Goal: Transaction & Acquisition: Book appointment/travel/reservation

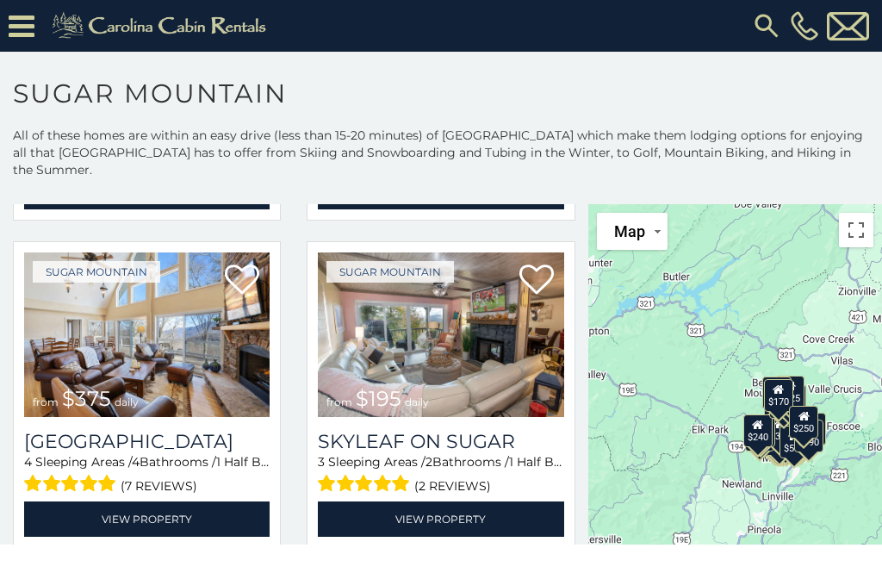
scroll to position [694, 0]
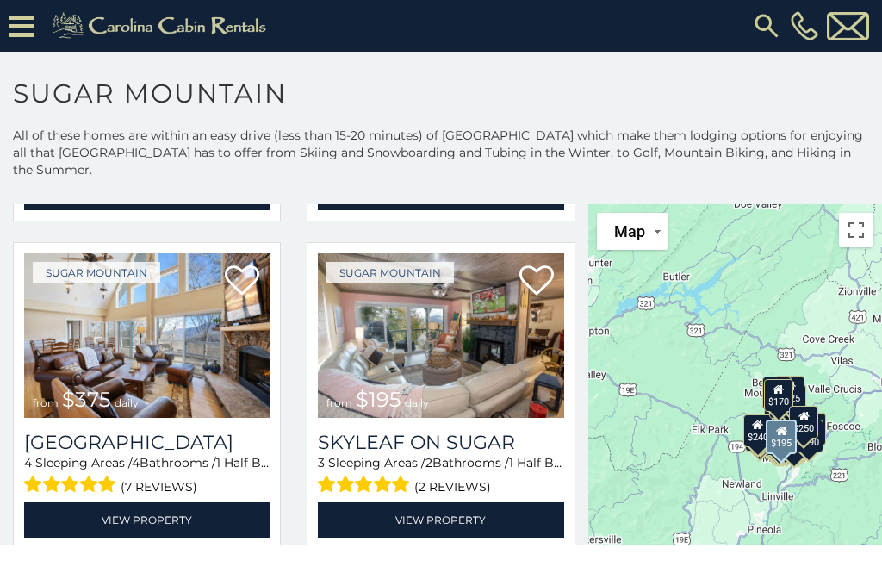
click at [474, 370] on img at bounding box center [440, 335] width 245 height 164
click at [455, 400] on img at bounding box center [440, 335] width 245 height 164
click at [457, 385] on img at bounding box center [440, 335] width 245 height 164
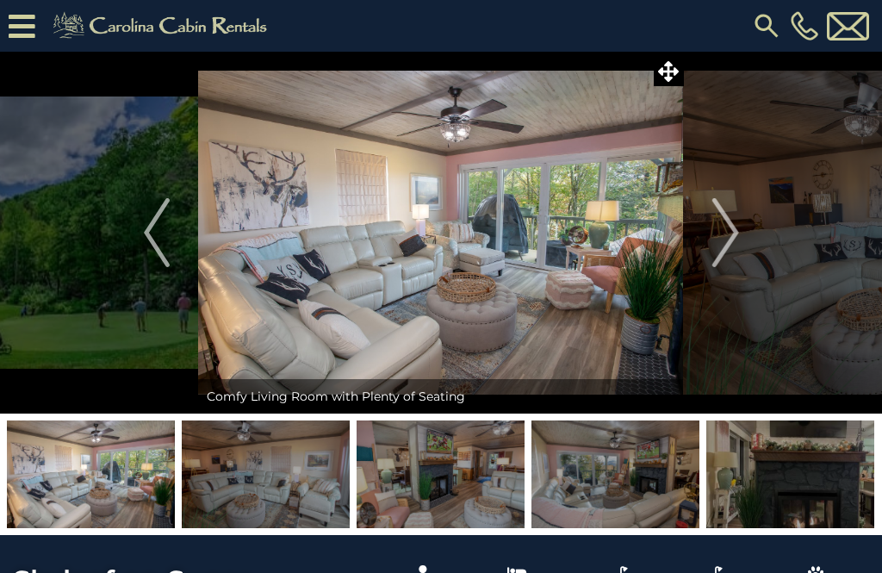
click at [736, 245] on img "Next" at bounding box center [725, 232] width 26 height 69
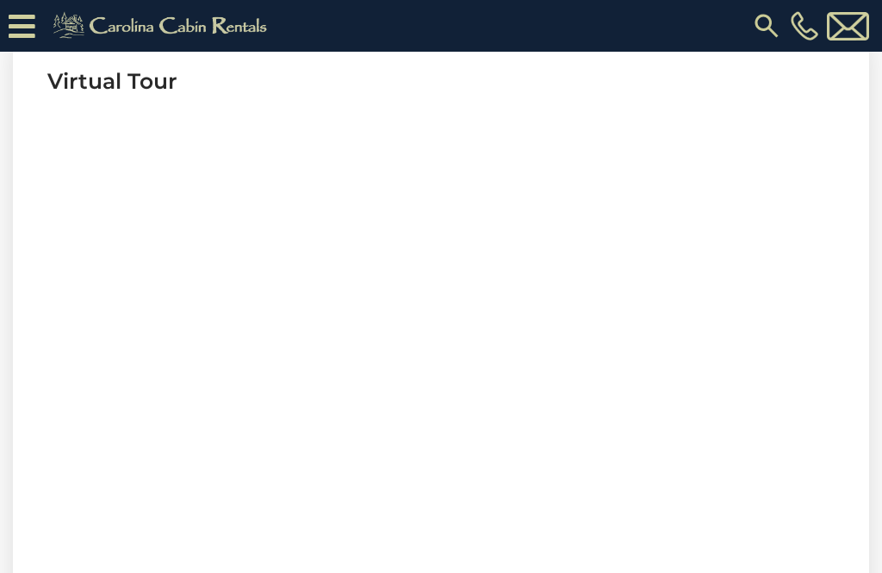
scroll to position [679, 0]
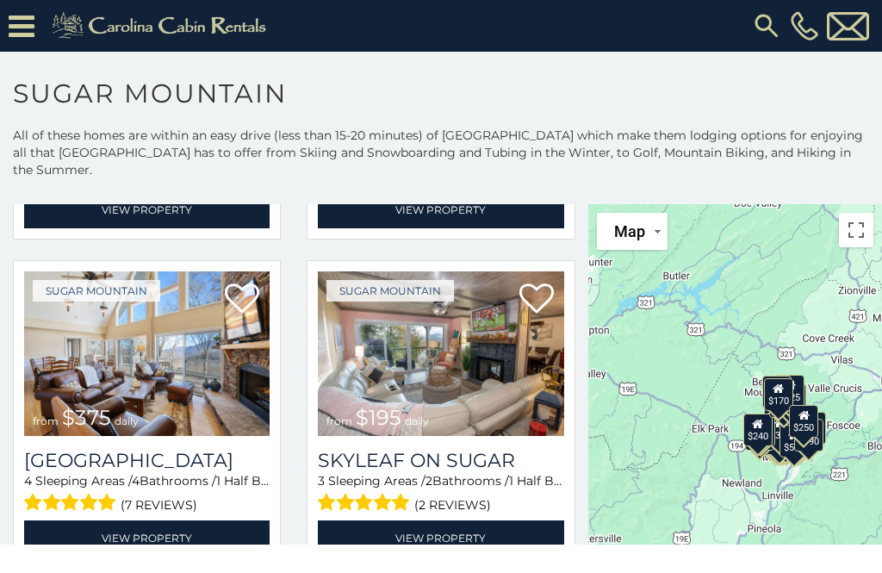
scroll to position [675, 0]
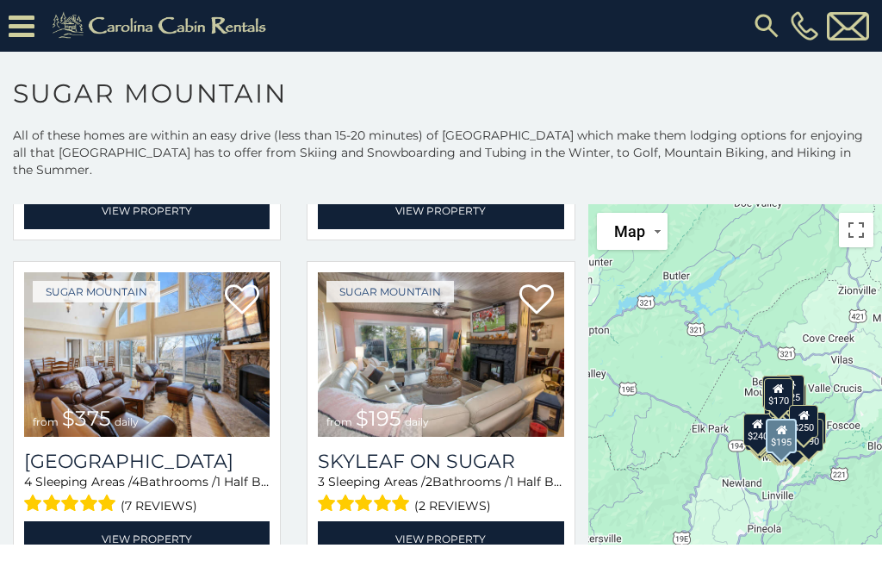
click at [463, 525] on link "View Property" at bounding box center [440, 538] width 245 height 35
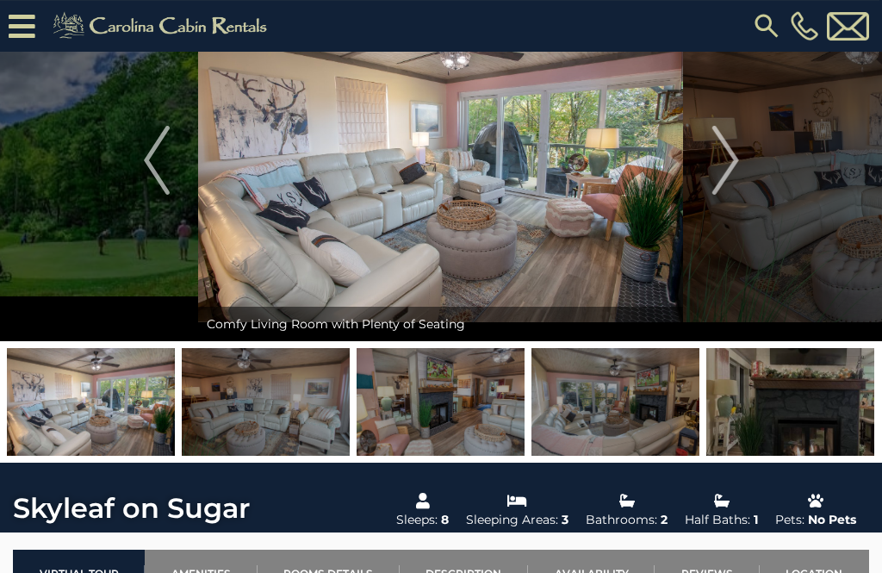
scroll to position [101, 0]
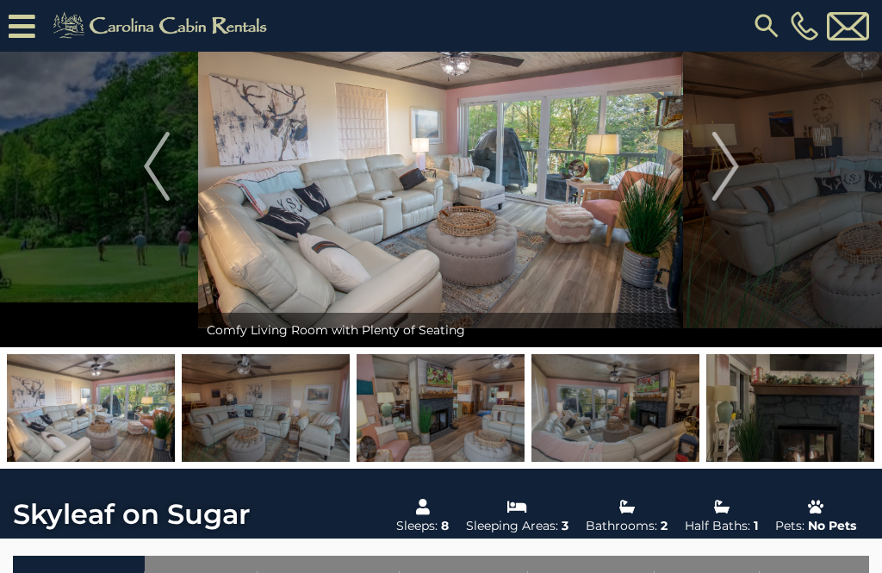
click at [717, 178] on img "Next" at bounding box center [725, 166] width 26 height 69
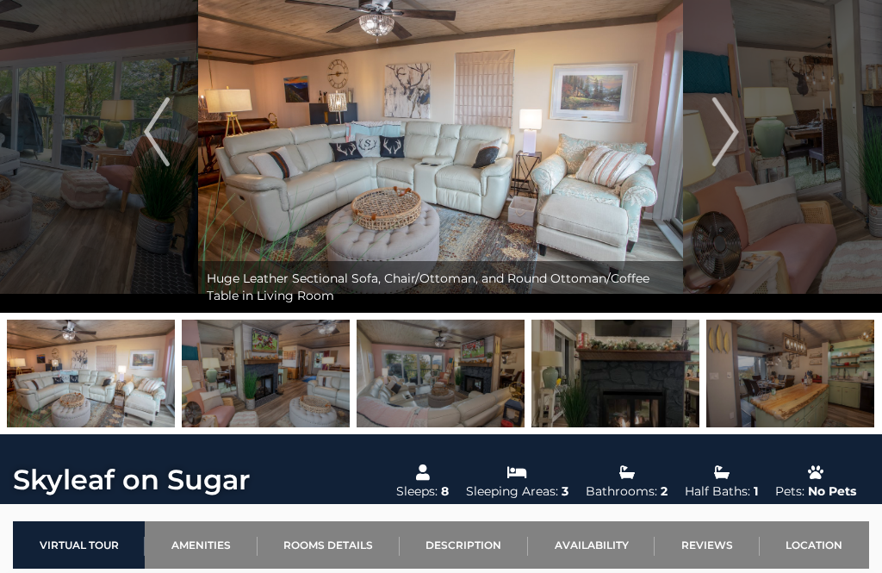
scroll to position [71, 0]
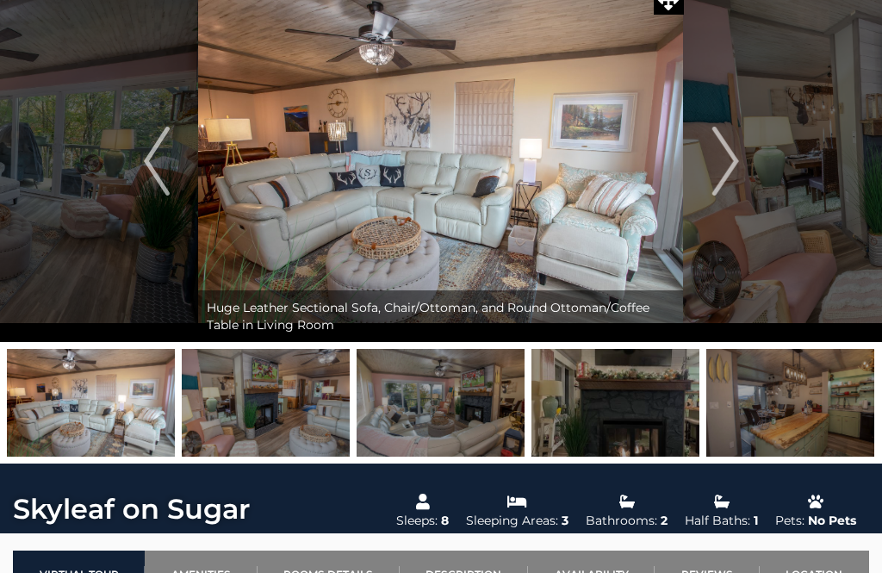
click at [724, 167] on img "Next" at bounding box center [725, 161] width 26 height 69
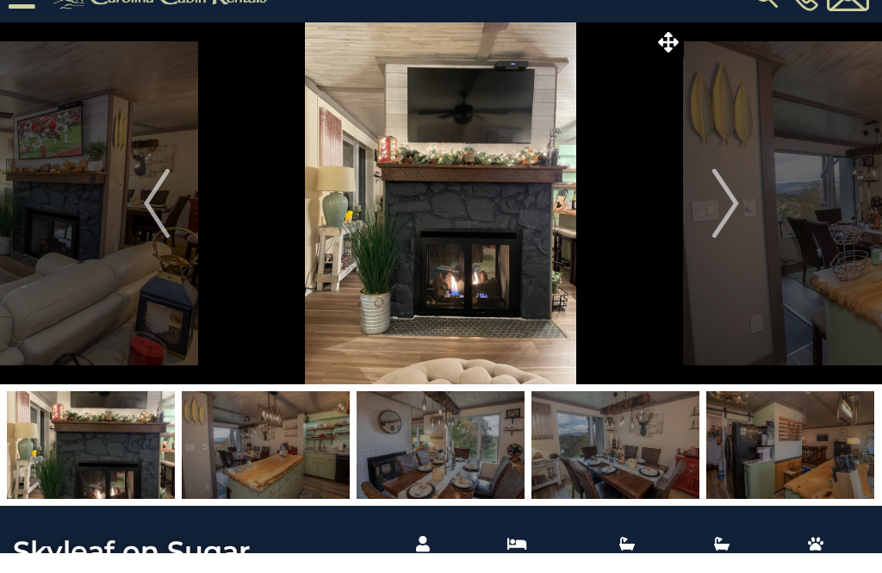
scroll to position [0, 0]
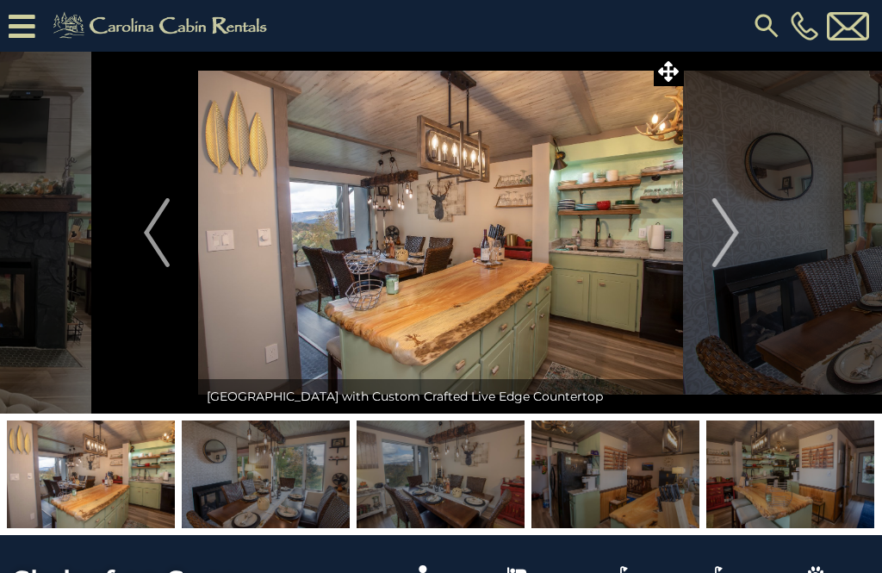
click at [718, 233] on img "Next" at bounding box center [725, 232] width 26 height 69
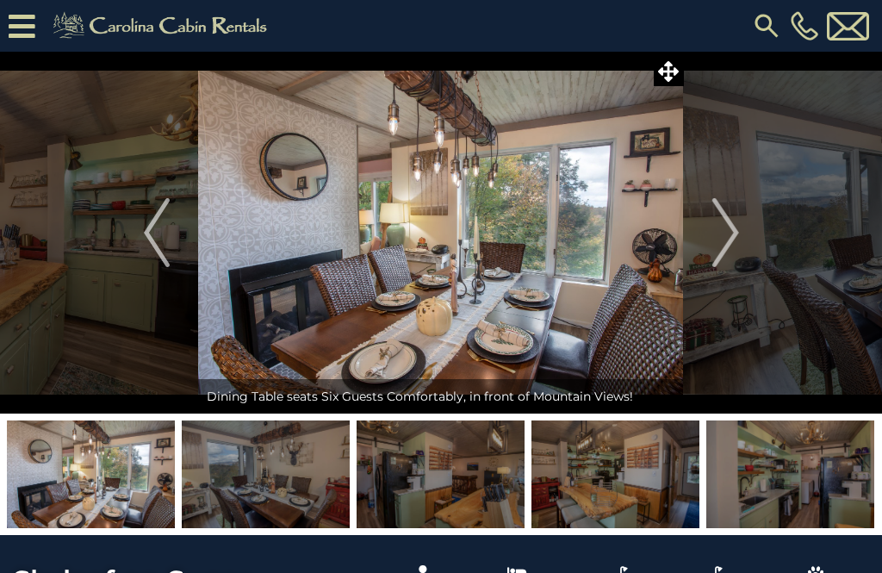
click at [733, 238] on img "Next" at bounding box center [725, 232] width 26 height 69
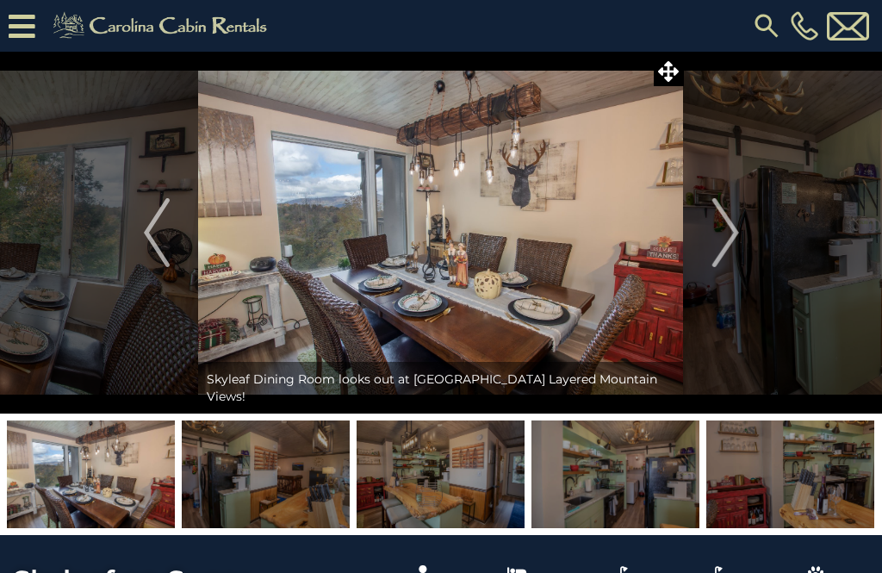
click at [739, 238] on button "Next" at bounding box center [726, 233] width 84 height 362
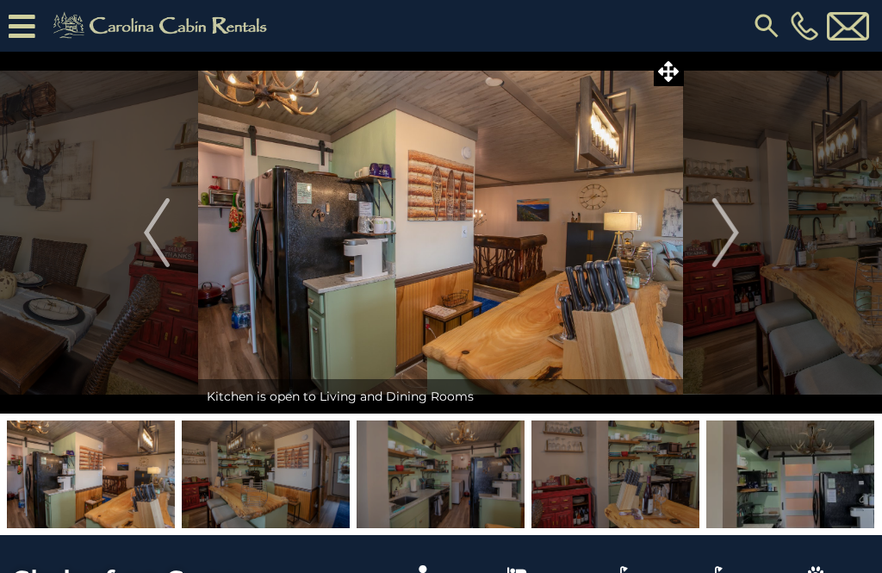
click at [731, 235] on img "Next" at bounding box center [725, 232] width 26 height 69
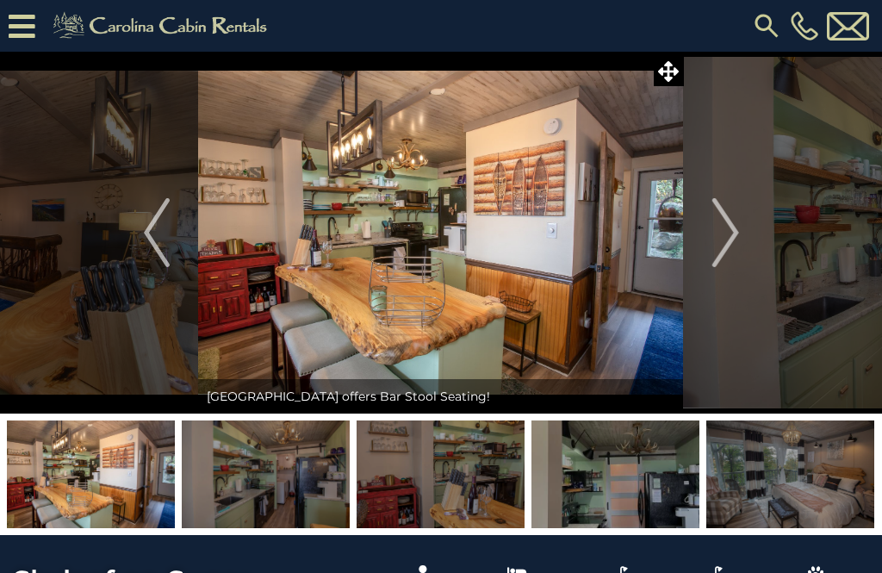
click at [730, 236] on img "Next" at bounding box center [725, 232] width 26 height 69
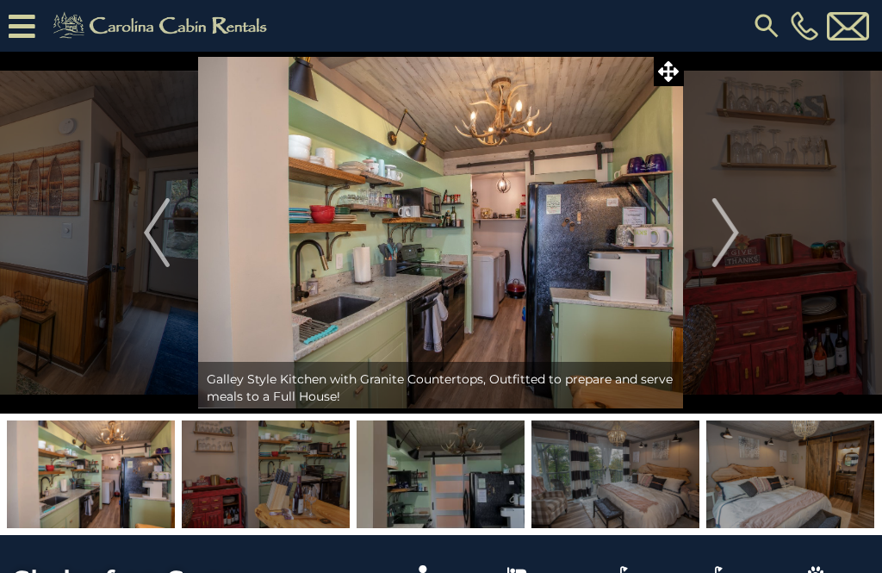
click at [729, 239] on img "Next" at bounding box center [725, 232] width 26 height 69
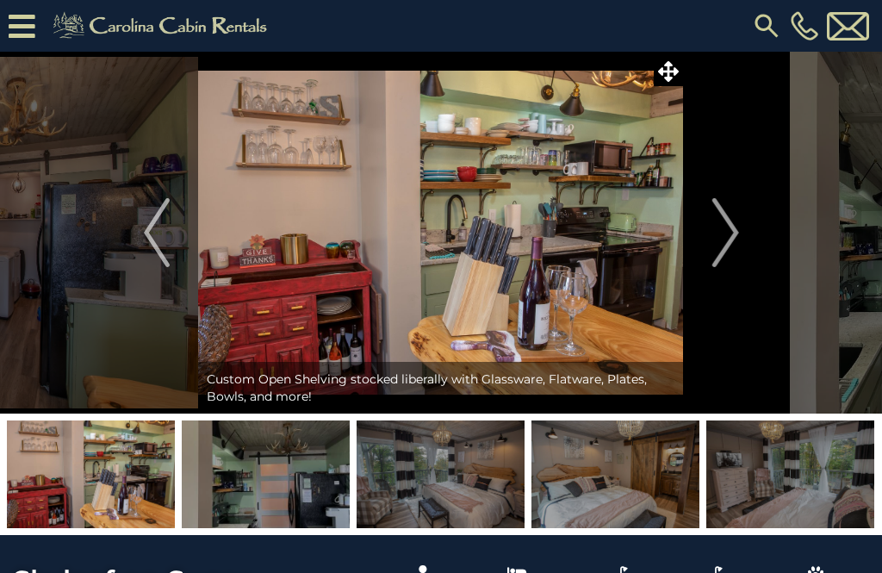
click at [731, 240] on img "Next" at bounding box center [725, 232] width 26 height 69
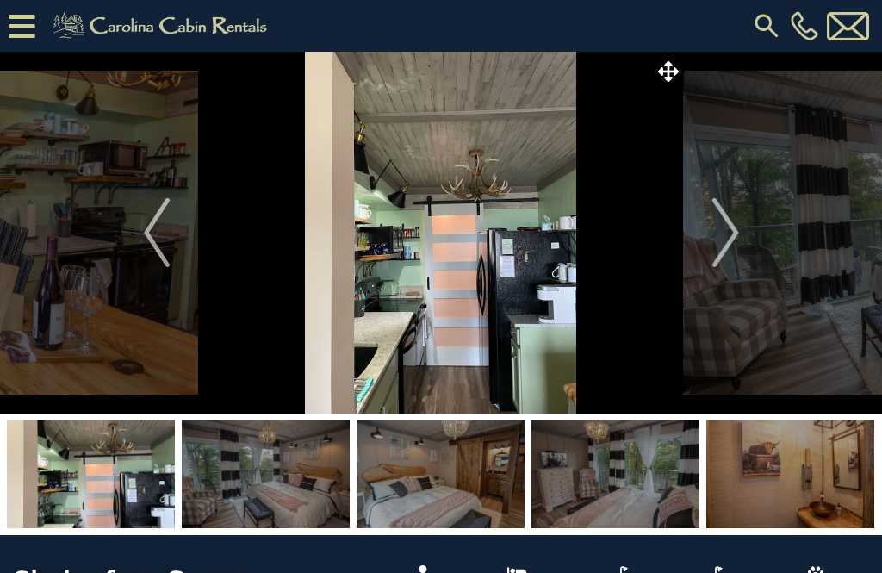
click at [734, 240] on img "Next" at bounding box center [725, 232] width 26 height 69
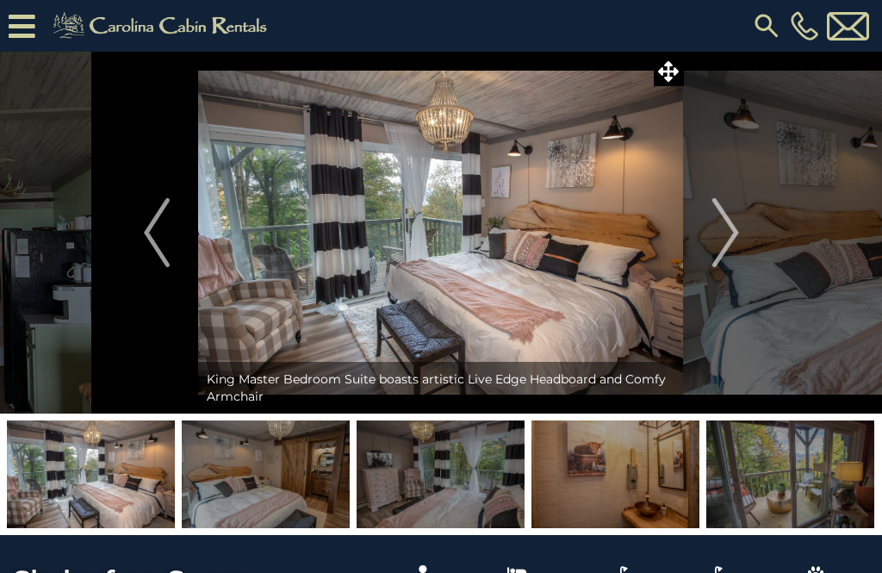
click at [736, 239] on img "Next" at bounding box center [725, 232] width 26 height 69
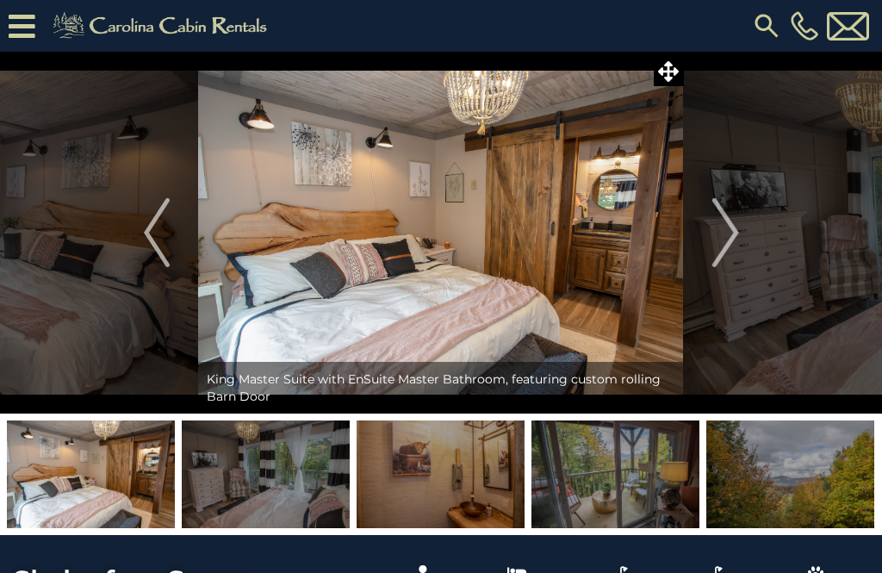
click at [726, 251] on img "Next" at bounding box center [725, 232] width 26 height 69
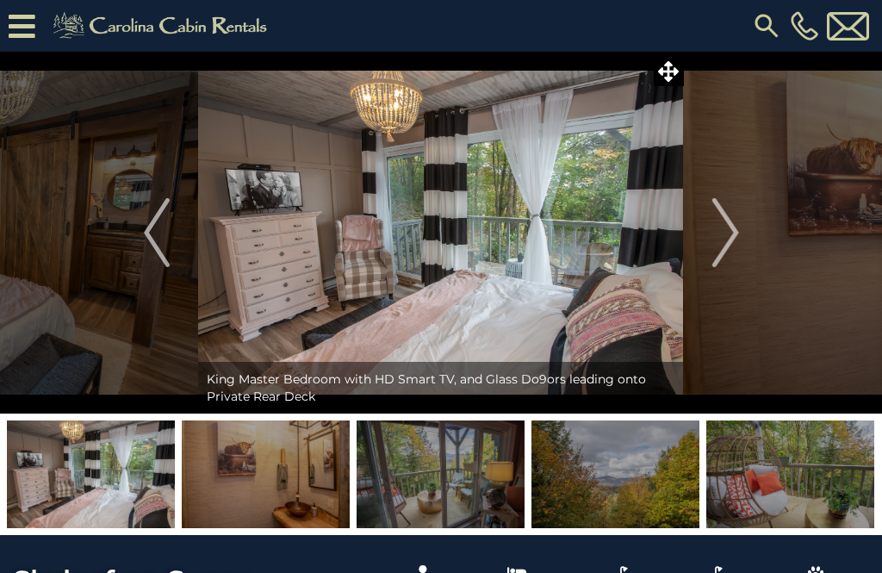
click at [729, 245] on img "Next" at bounding box center [725, 232] width 26 height 69
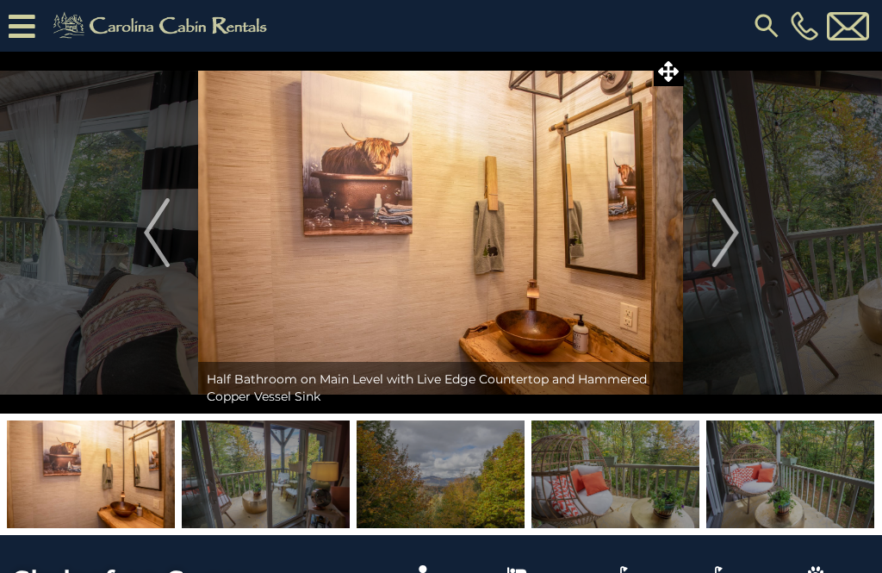
click at [725, 241] on img "Next" at bounding box center [725, 232] width 26 height 69
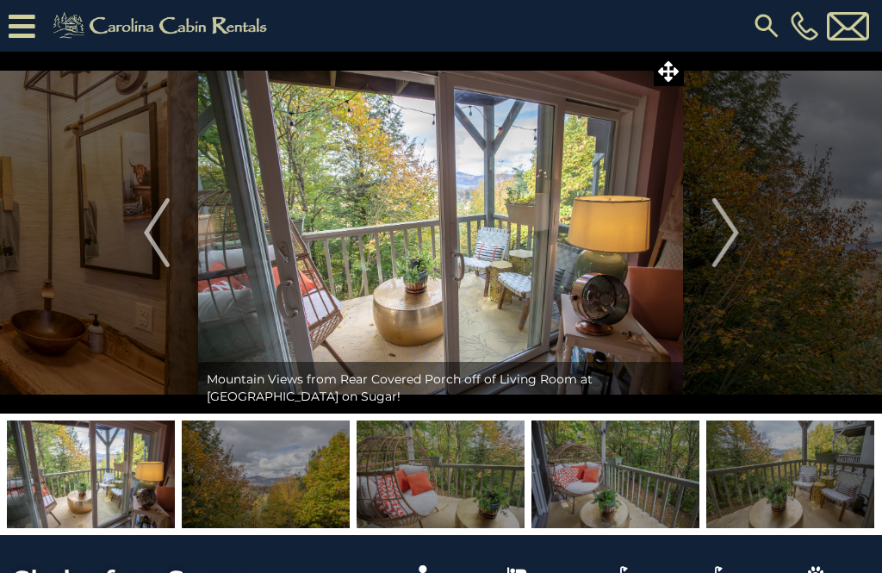
click at [736, 245] on img "Next" at bounding box center [725, 232] width 26 height 69
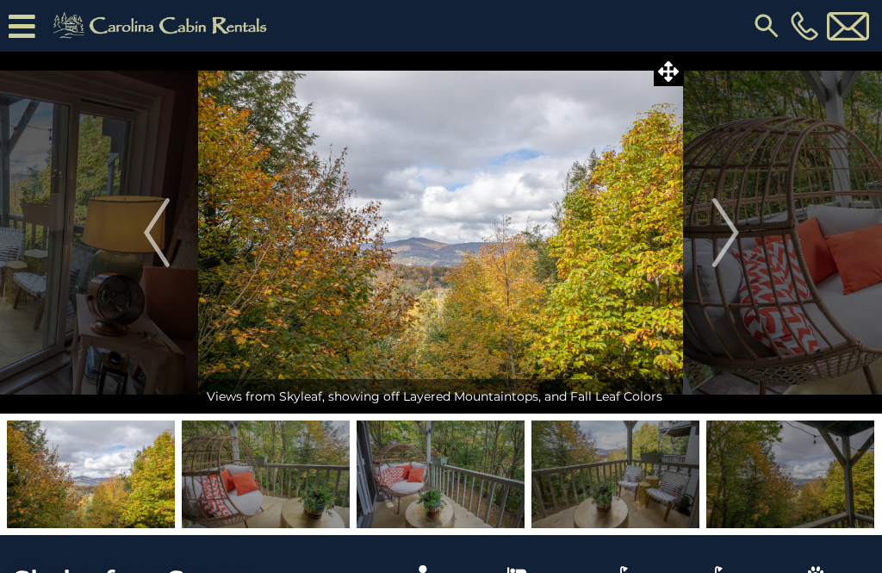
click at [736, 246] on img "Next" at bounding box center [725, 232] width 26 height 69
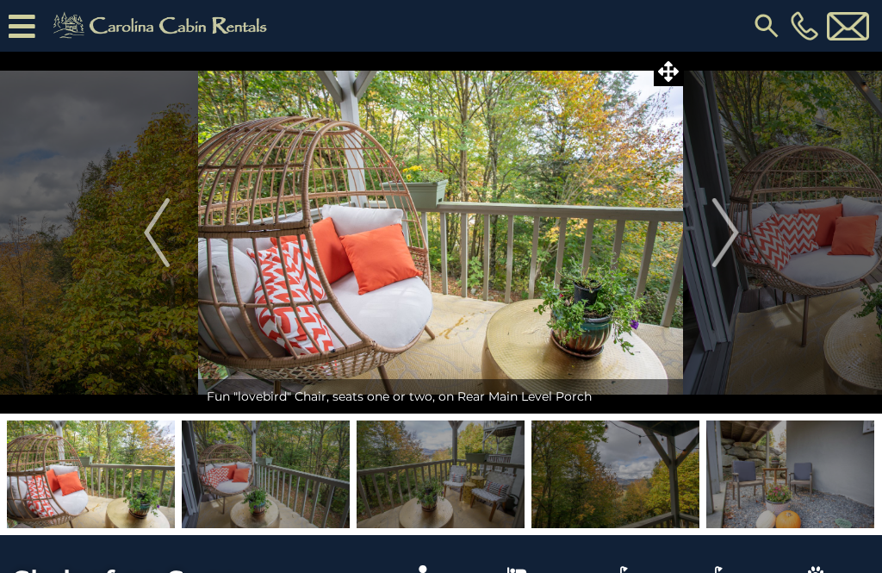
click at [157, 242] on img "Previous" at bounding box center [157, 232] width 26 height 69
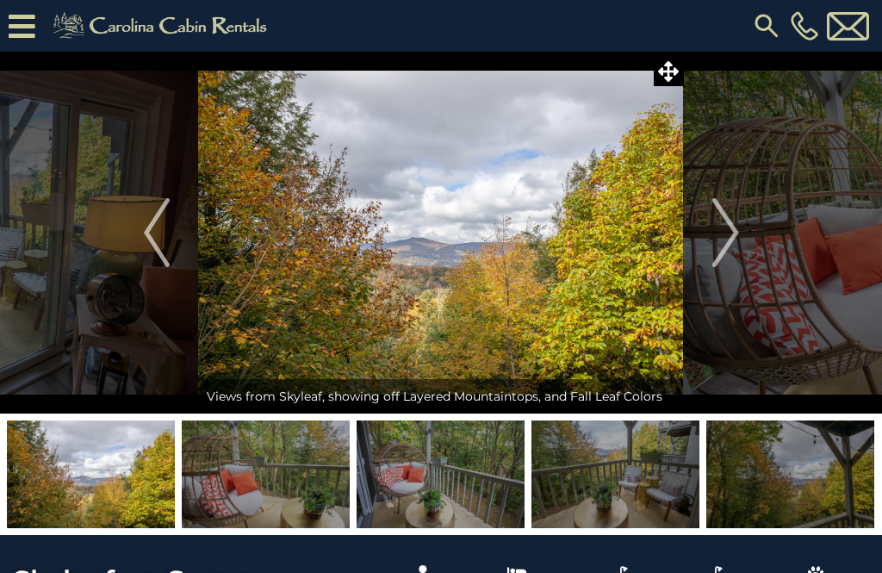
click at [726, 248] on img "Next" at bounding box center [725, 232] width 26 height 69
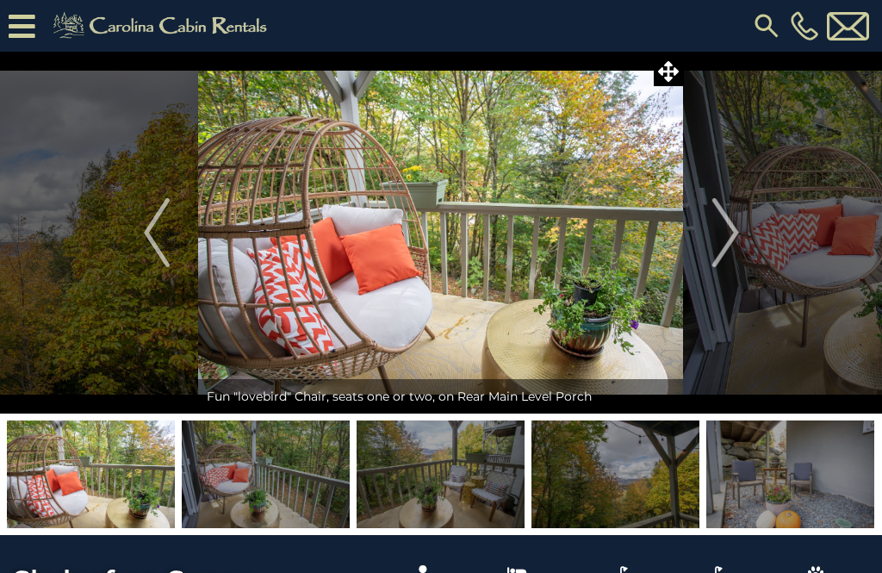
click at [736, 242] on img "Next" at bounding box center [725, 232] width 26 height 69
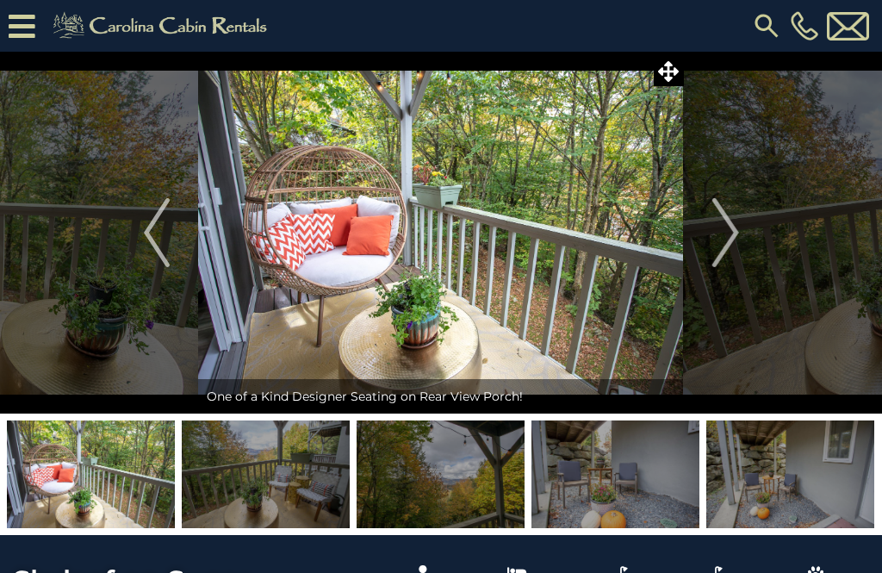
click at [729, 246] on img "Next" at bounding box center [725, 232] width 26 height 69
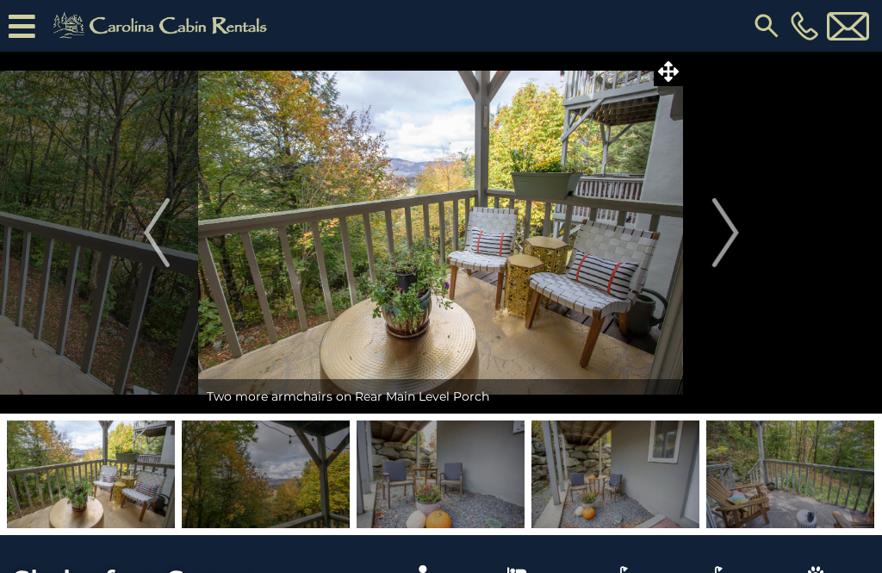
click at [735, 251] on img "Next" at bounding box center [725, 232] width 26 height 69
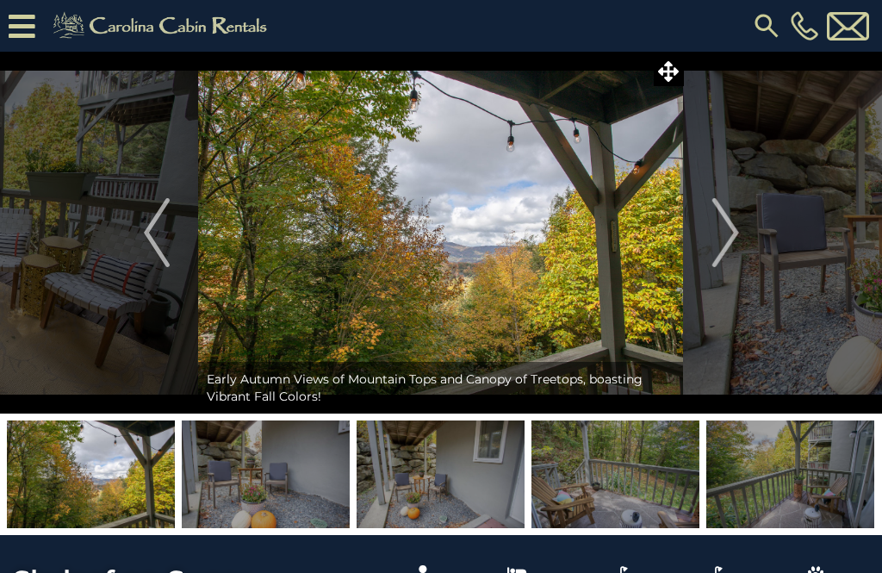
click at [730, 249] on img "Next" at bounding box center [725, 232] width 26 height 69
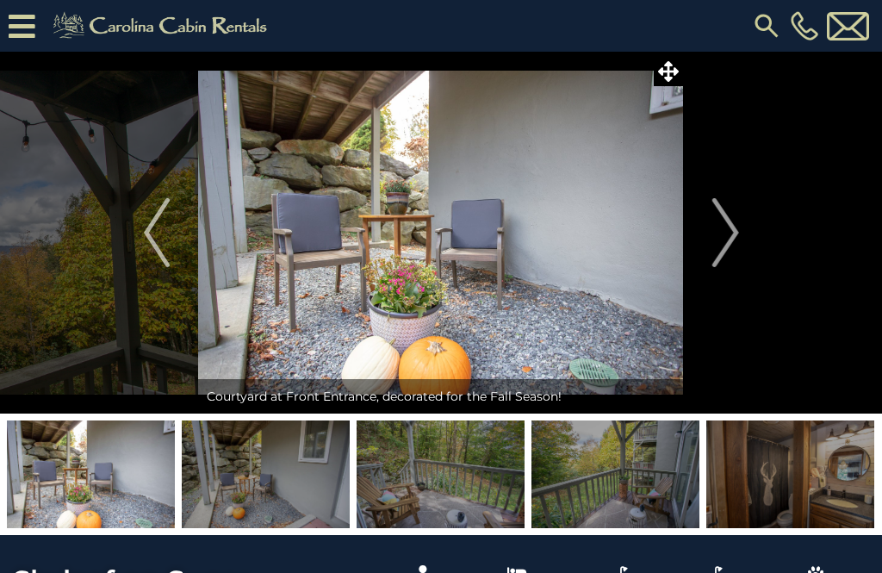
click at [729, 251] on img "Next" at bounding box center [725, 232] width 26 height 69
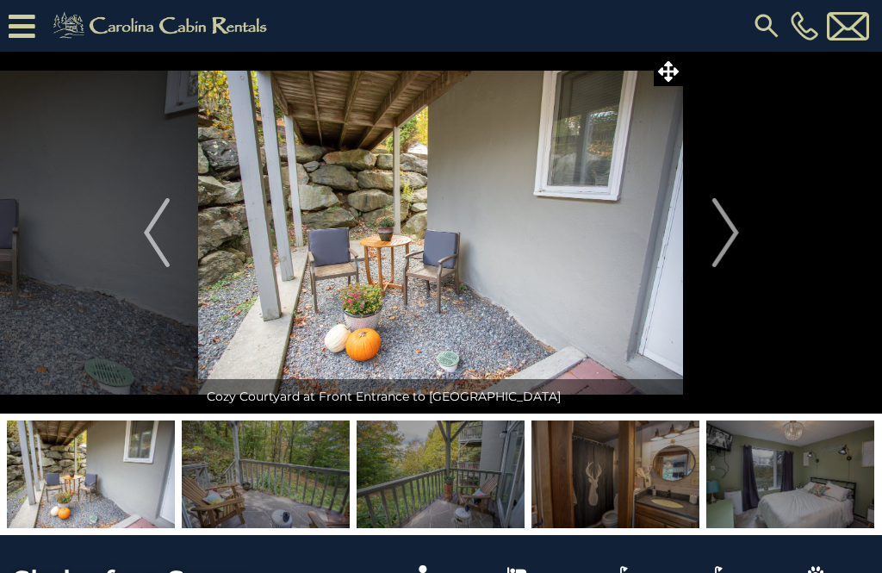
click at [733, 249] on img "Next" at bounding box center [725, 232] width 26 height 69
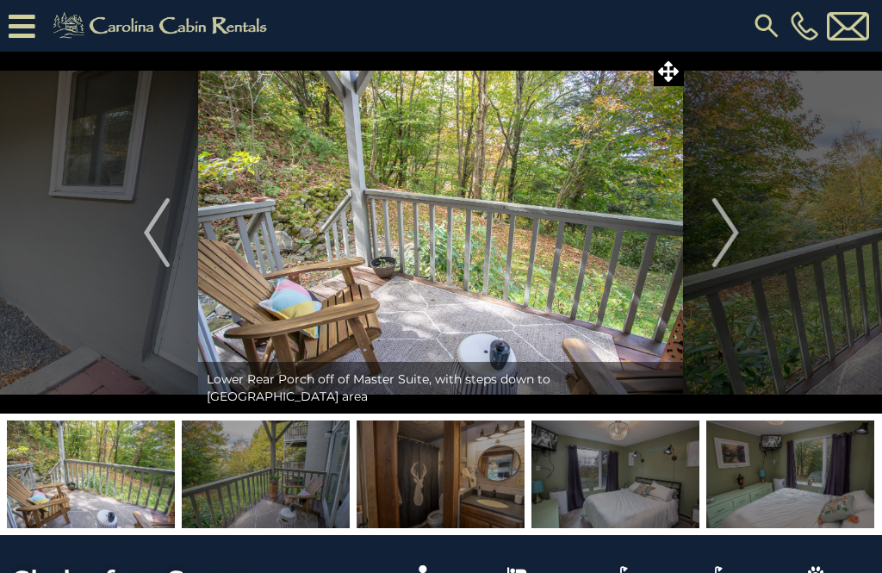
click at [730, 249] on img "Next" at bounding box center [725, 232] width 26 height 69
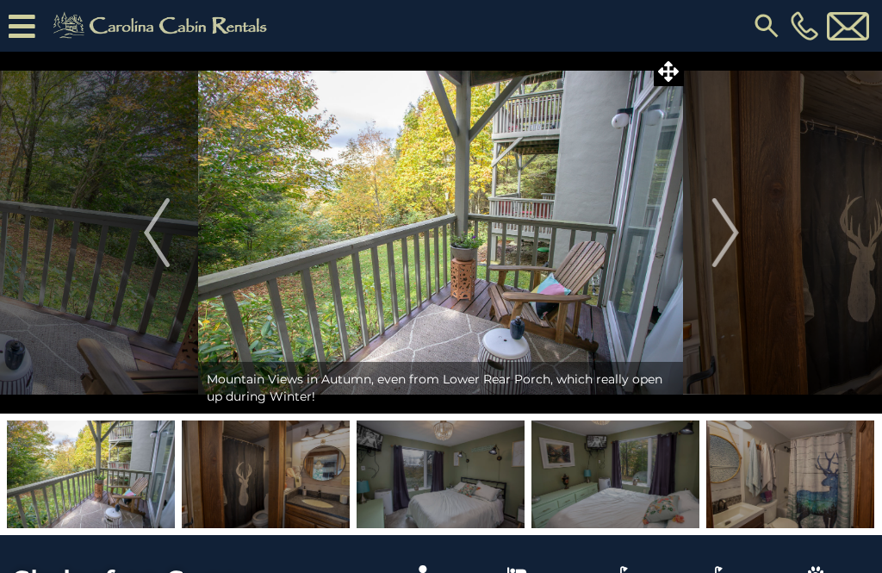
click at [731, 248] on img "Next" at bounding box center [725, 232] width 26 height 69
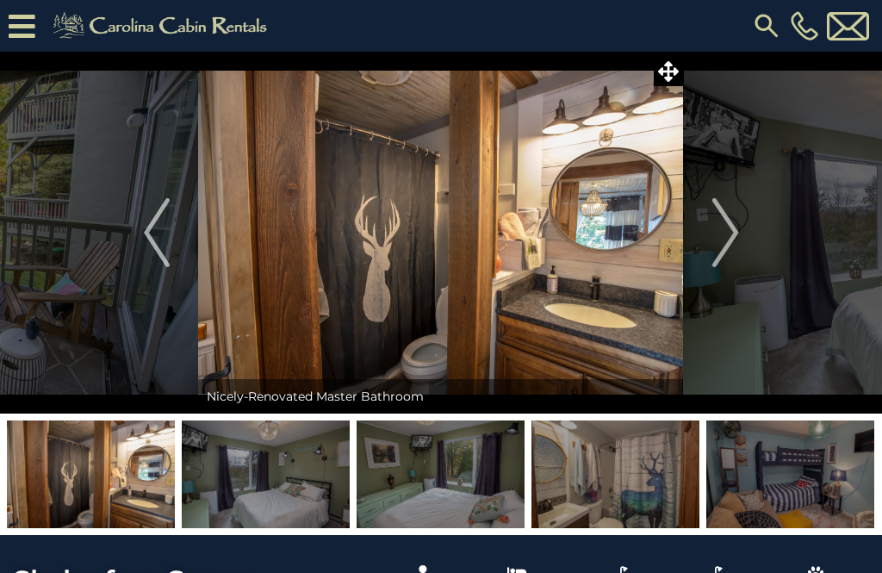
click at [736, 244] on img "Next" at bounding box center [725, 232] width 26 height 69
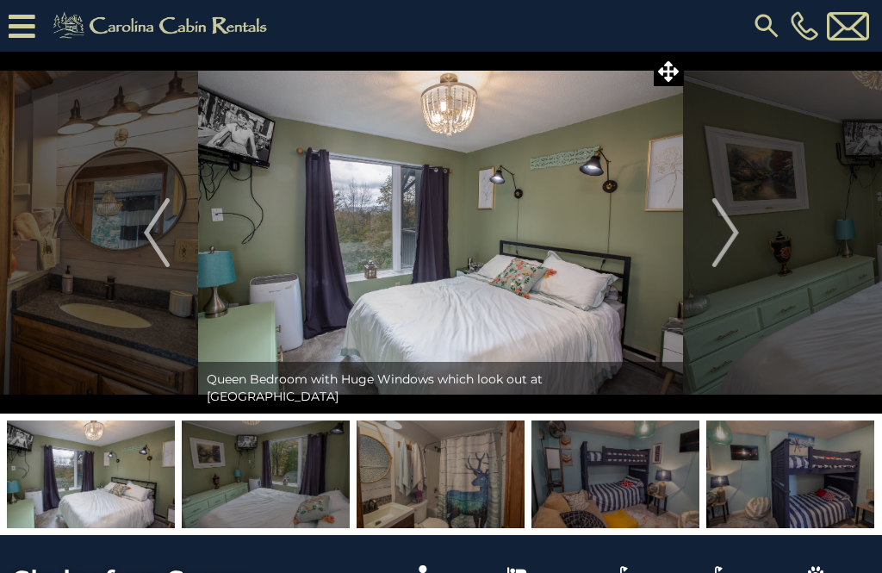
click at [735, 243] on img "Next" at bounding box center [725, 232] width 26 height 69
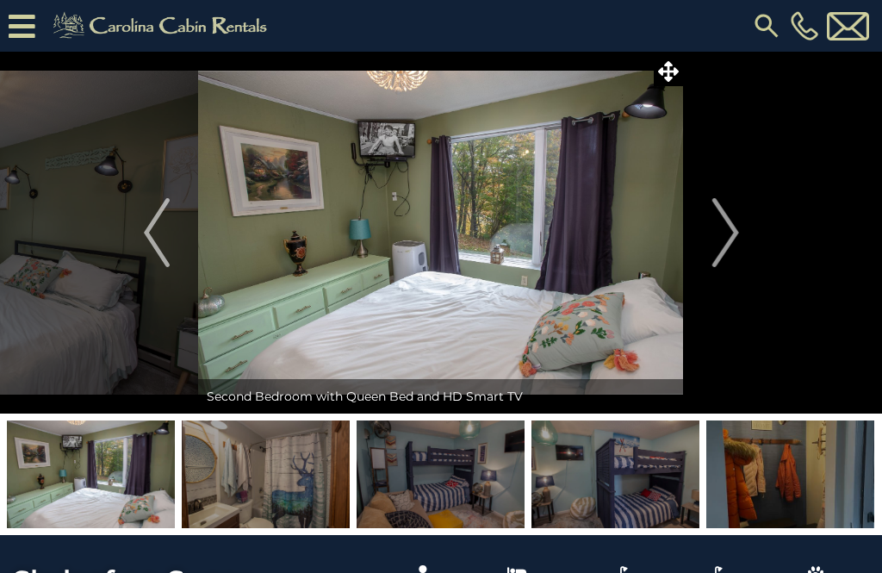
click at [735, 245] on img "Next" at bounding box center [725, 232] width 26 height 69
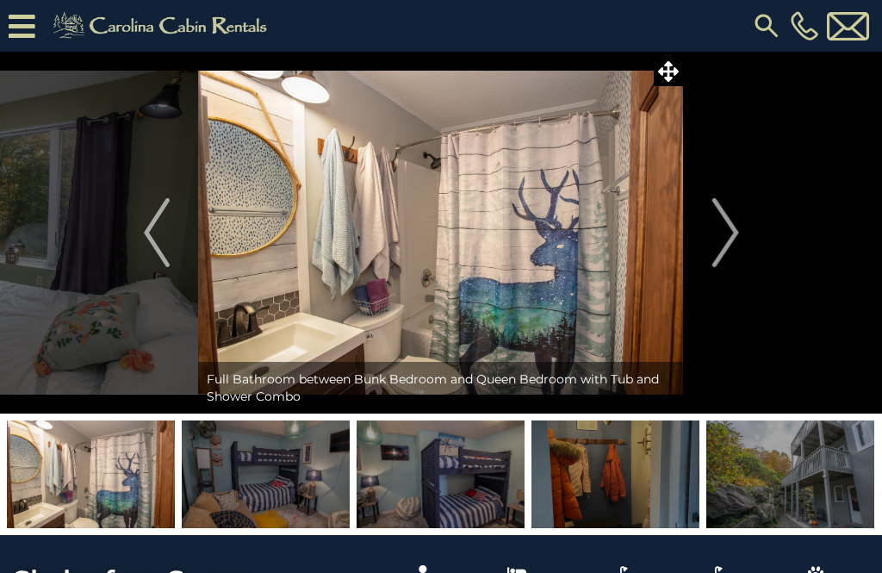
click at [740, 245] on button "Next" at bounding box center [726, 233] width 84 height 362
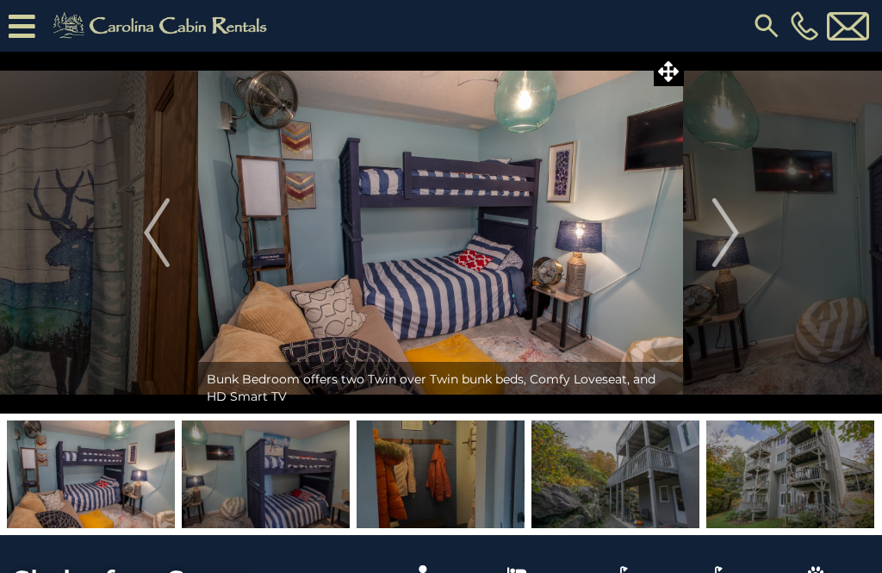
click at [729, 245] on img "Next" at bounding box center [725, 232] width 26 height 69
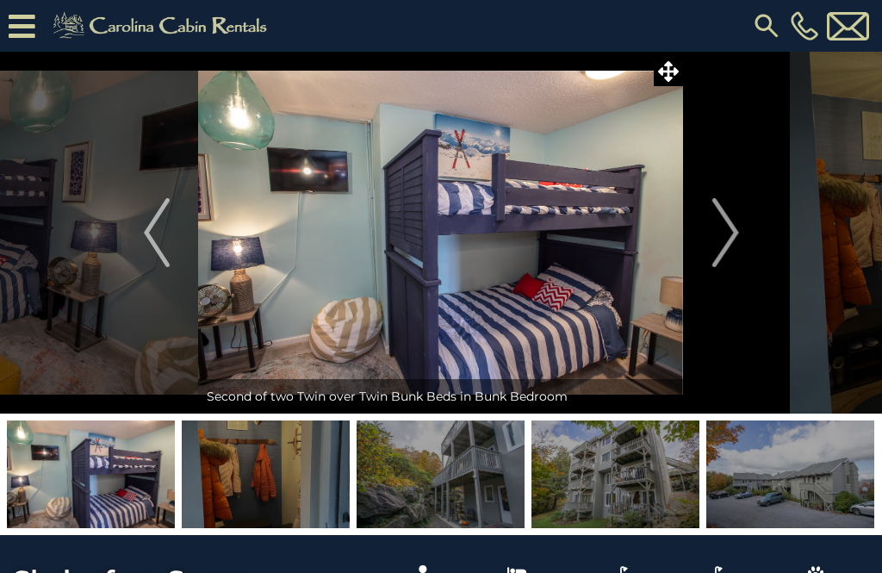
click at [730, 249] on img "Next" at bounding box center [725, 232] width 26 height 69
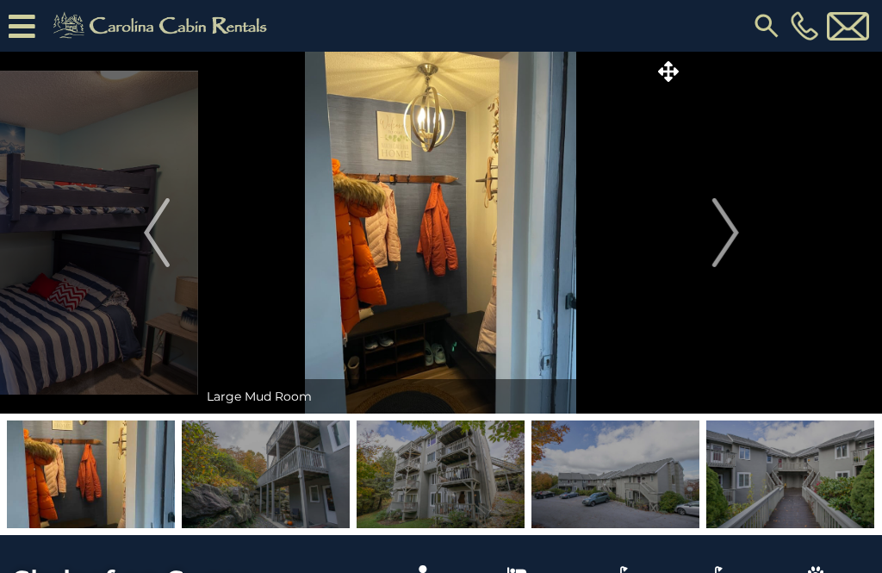
click at [729, 247] on img "Next" at bounding box center [725, 232] width 26 height 69
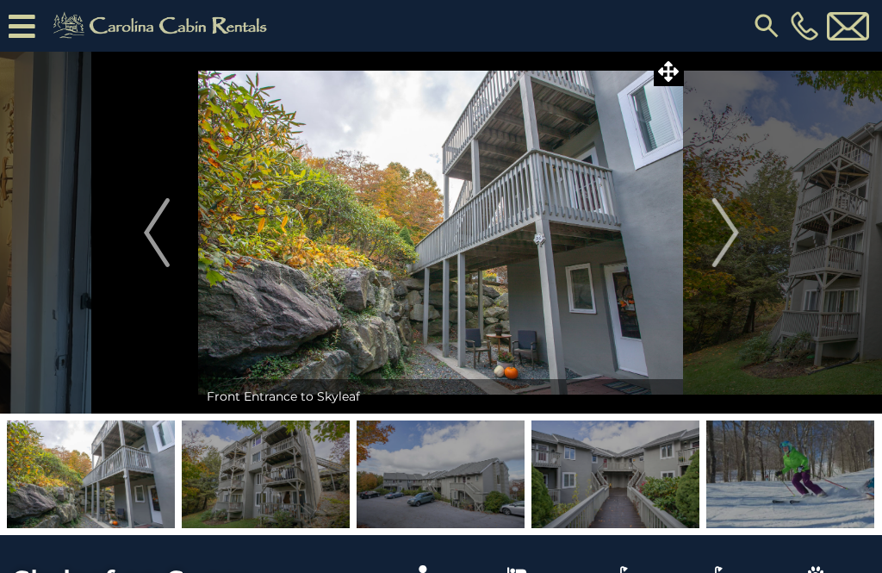
click at [733, 242] on img "Next" at bounding box center [725, 232] width 26 height 69
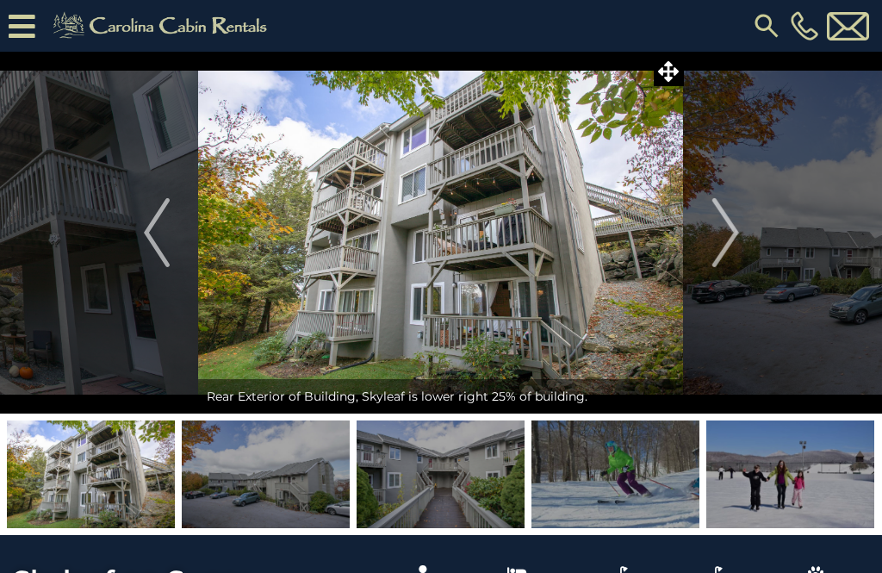
click at [736, 242] on img "Next" at bounding box center [725, 232] width 26 height 69
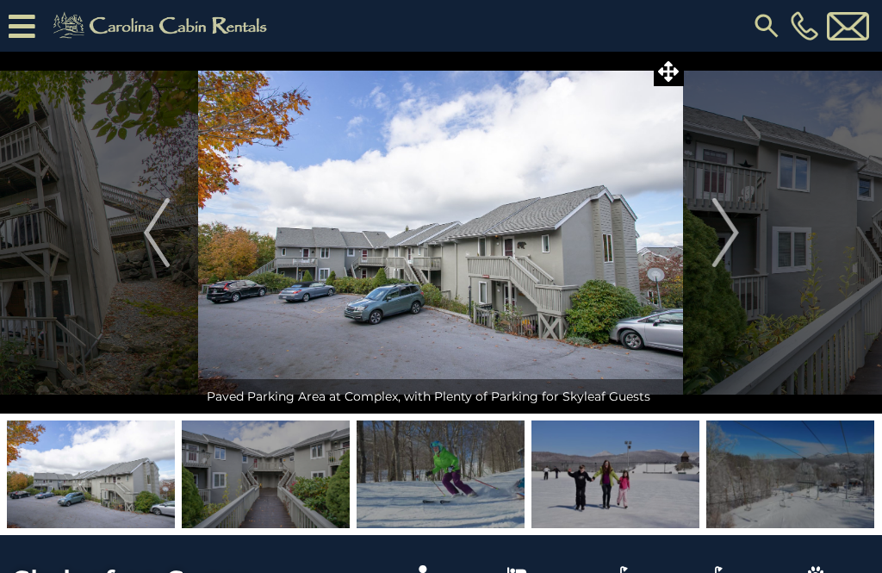
click at [734, 242] on img "Next" at bounding box center [725, 232] width 26 height 69
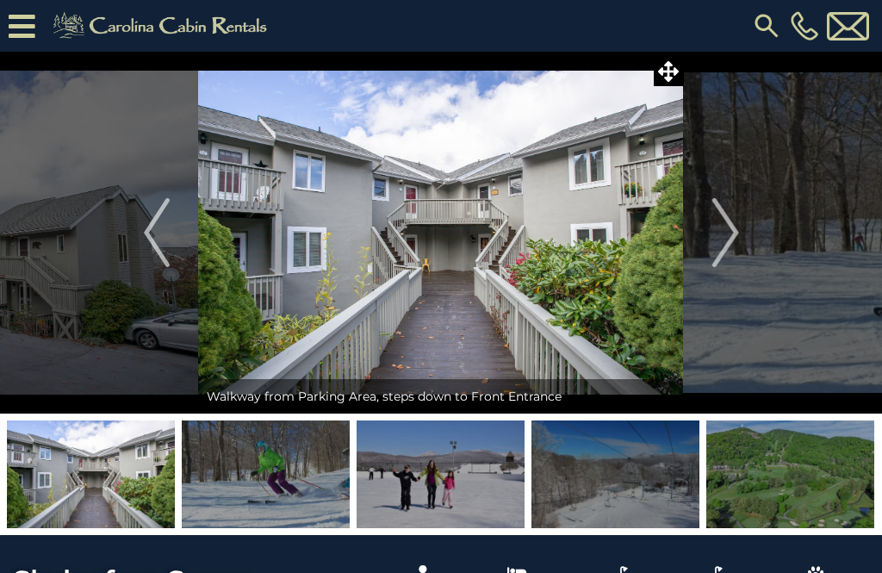
click at [728, 234] on img "Next" at bounding box center [725, 232] width 26 height 69
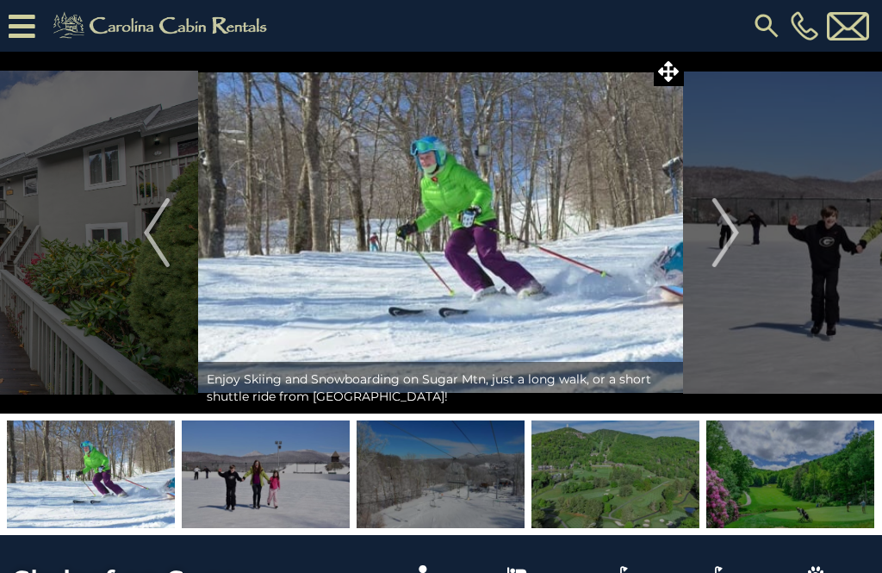
click at [729, 234] on img "Next" at bounding box center [725, 232] width 26 height 69
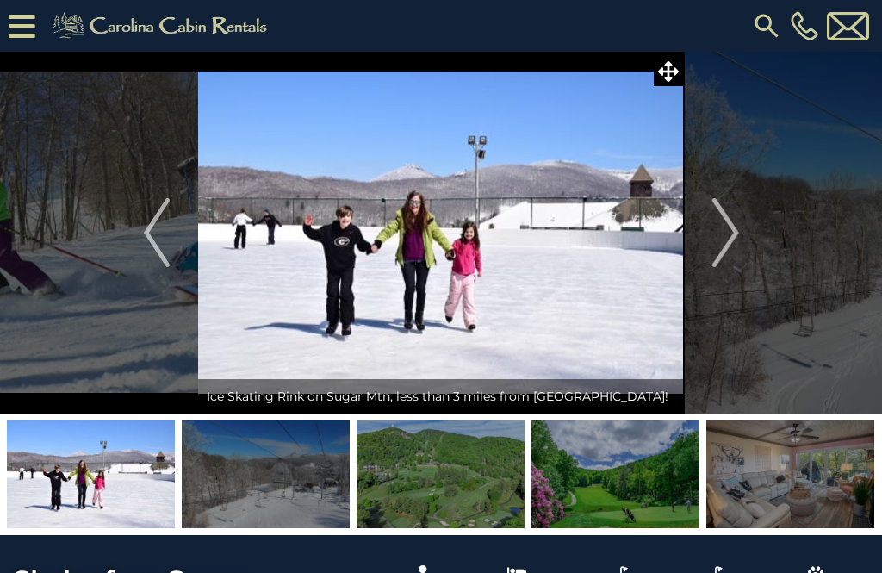
click at [734, 237] on img "Next" at bounding box center [725, 232] width 26 height 69
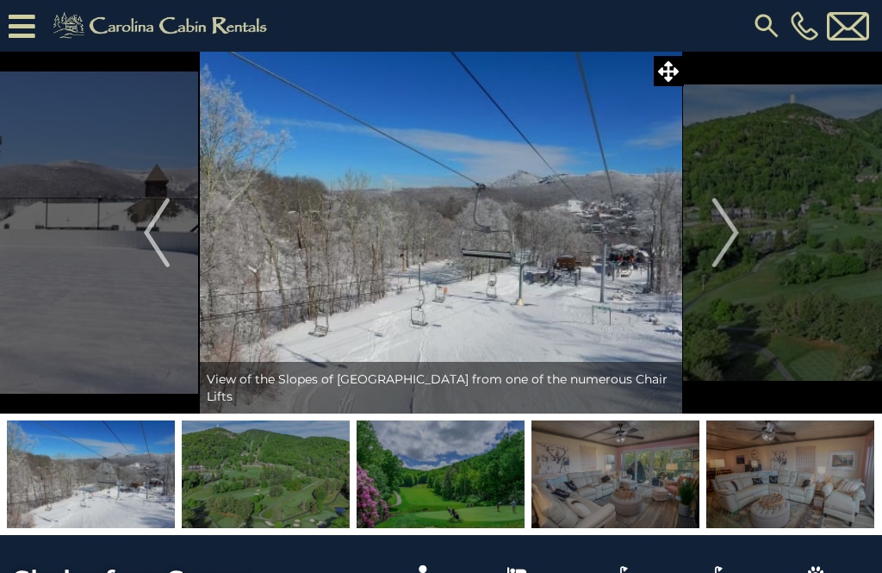
click at [730, 233] on img "Next" at bounding box center [725, 232] width 26 height 69
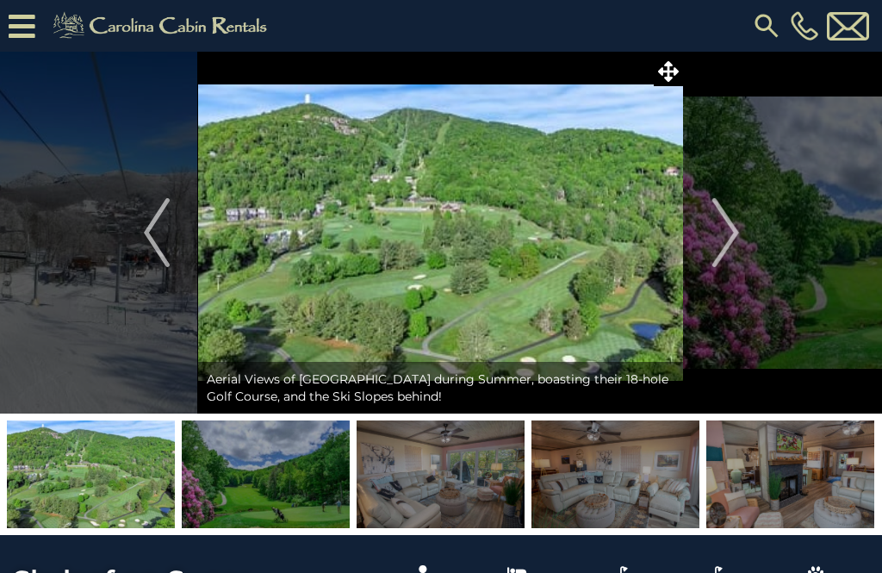
click at [733, 246] on img "Next" at bounding box center [725, 232] width 26 height 69
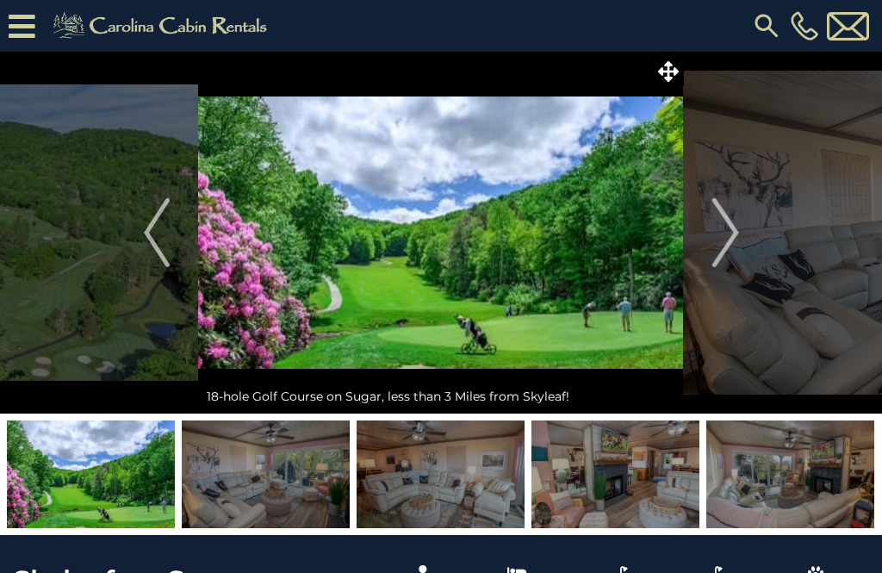
click at [730, 240] on img "Next" at bounding box center [725, 232] width 26 height 69
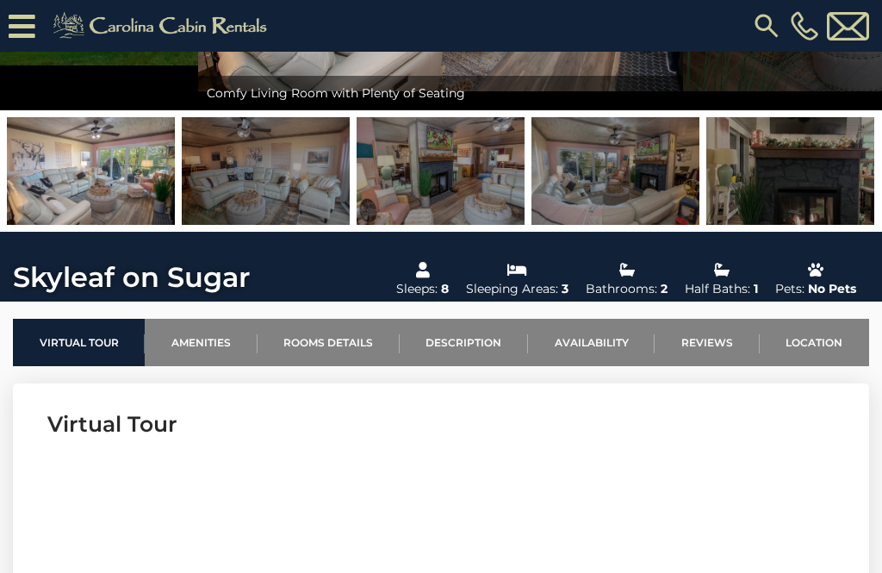
scroll to position [337, 0]
click at [816, 345] on link "Location" at bounding box center [814, 342] width 109 height 47
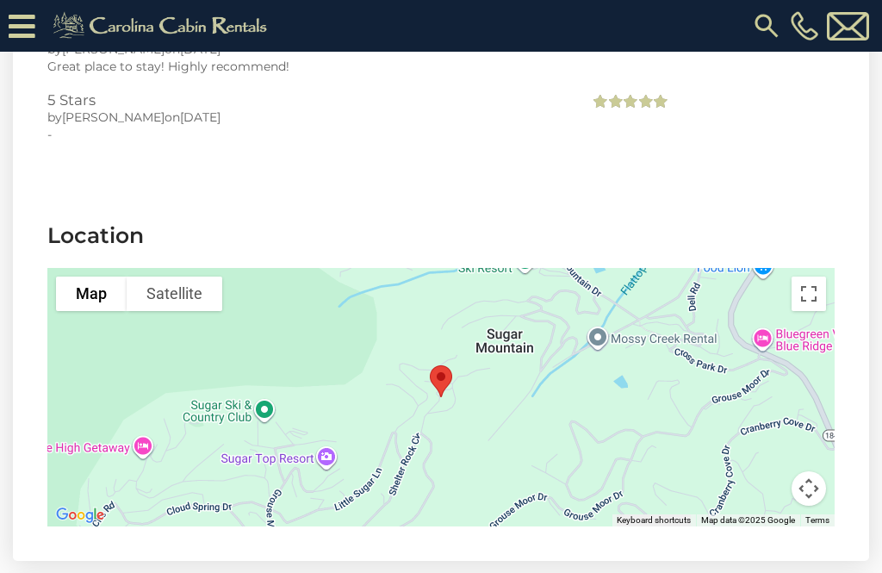
scroll to position [3761, 0]
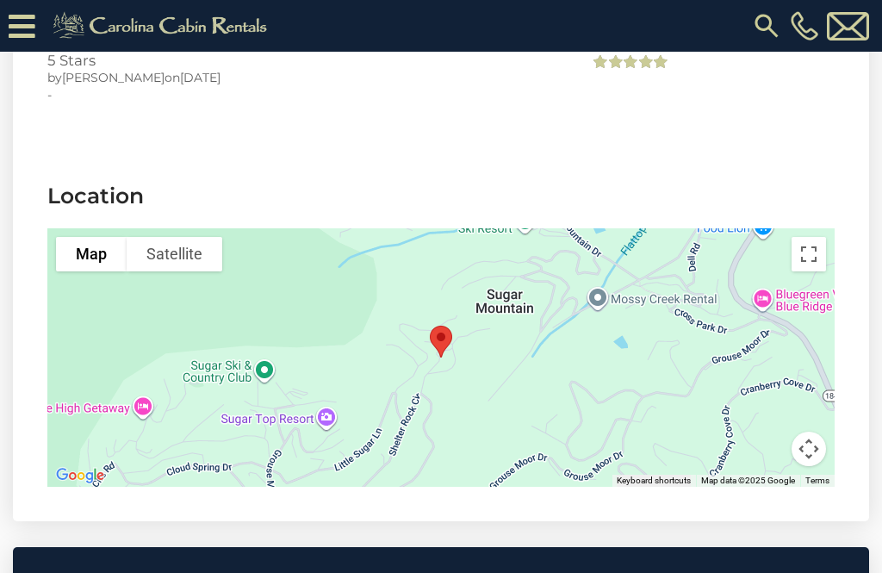
click at [540, 367] on div at bounding box center [440, 357] width 787 height 258
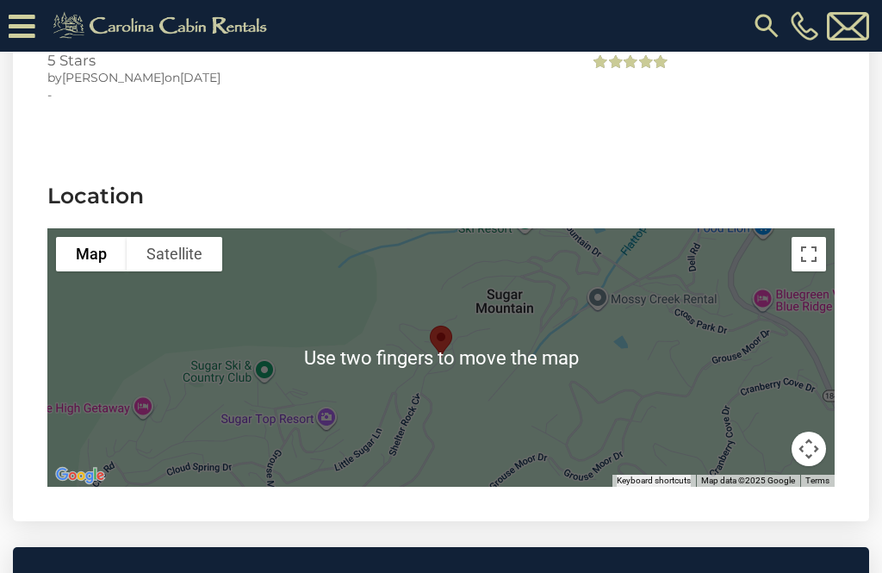
click at [593, 343] on div at bounding box center [440, 357] width 787 height 258
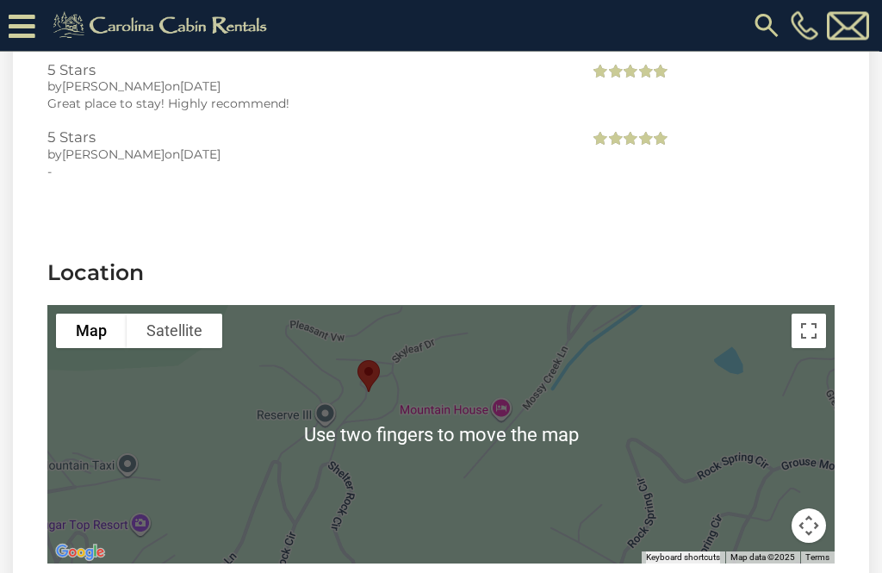
scroll to position [3685, 0]
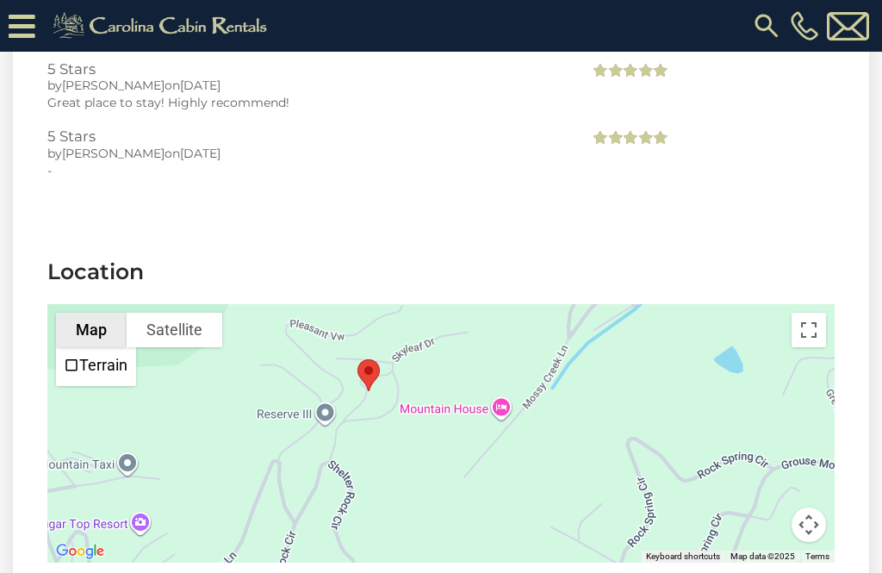
click at [487, 446] on div at bounding box center [440, 433] width 787 height 258
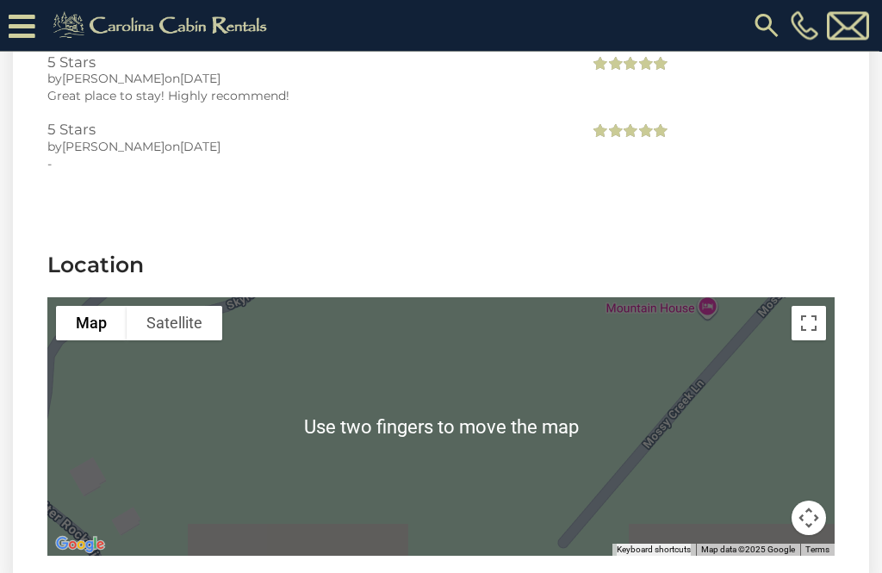
scroll to position [3694, 0]
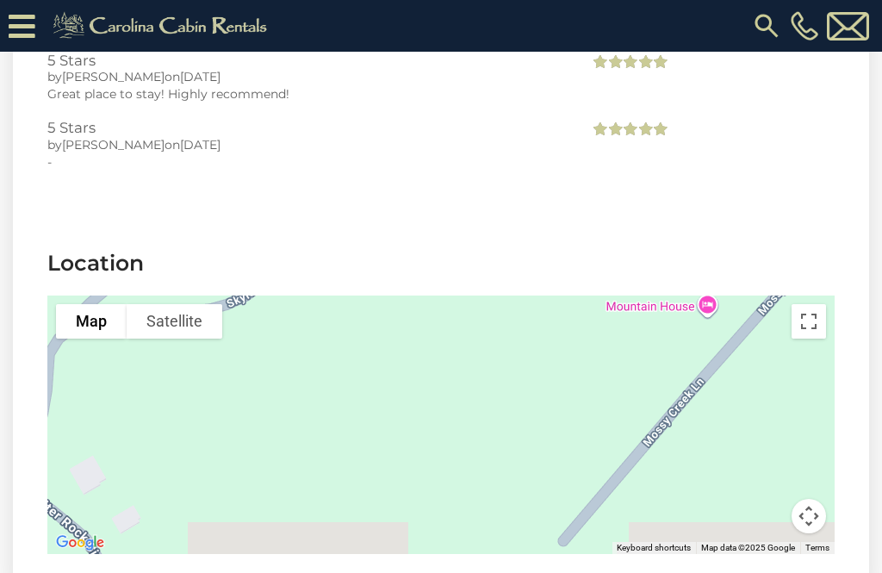
click at [520, 392] on div at bounding box center [440, 424] width 787 height 258
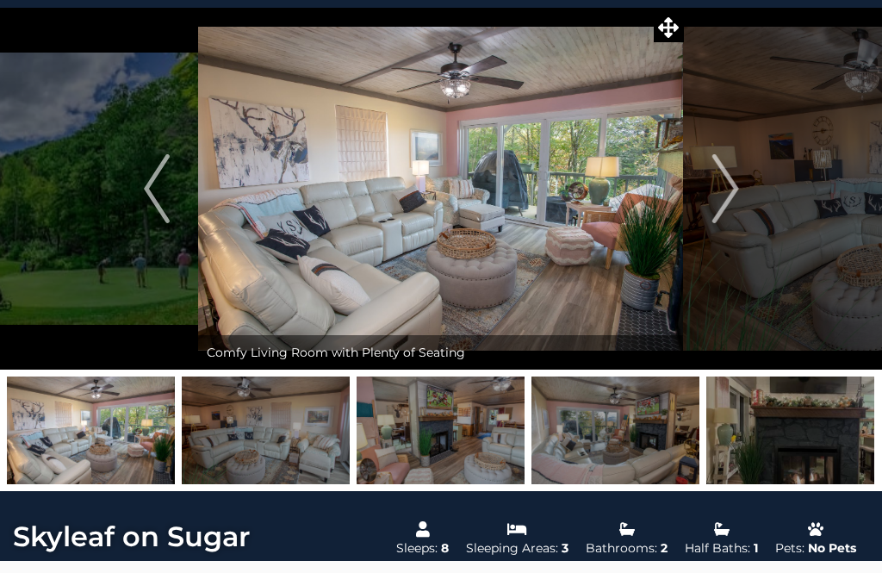
scroll to position [41, 0]
